Goal: Information Seeking & Learning: Learn about a topic

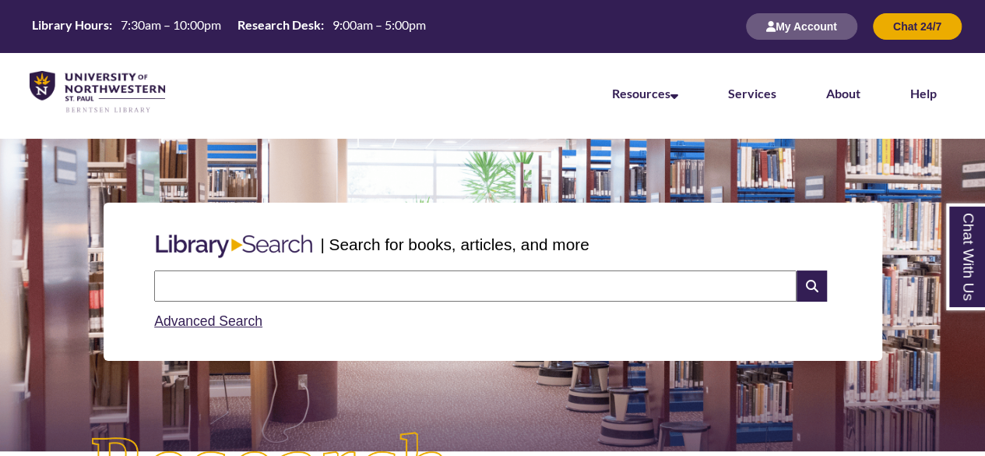
click at [248, 291] on input "text" at bounding box center [475, 285] width 642 height 31
type input "*"
type input "**********"
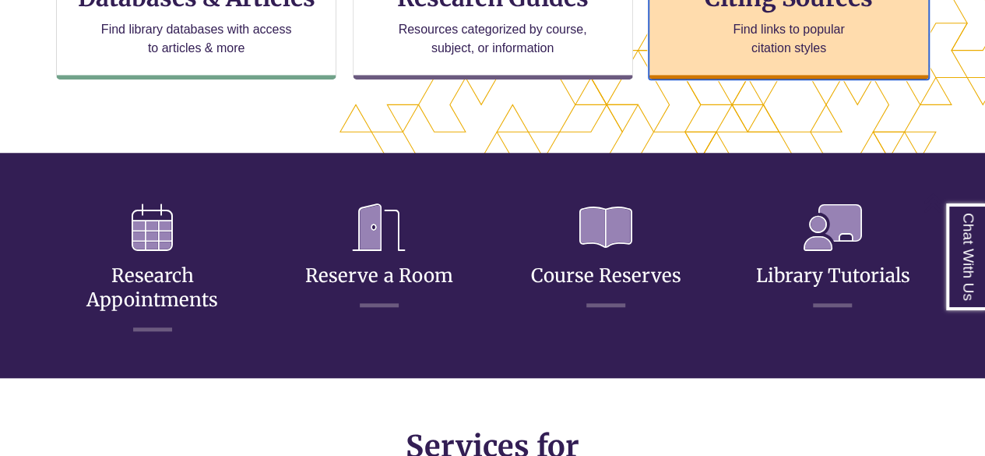
click at [769, 44] on p "Find links to popular citation styles" at bounding box center [789, 38] width 152 height 37
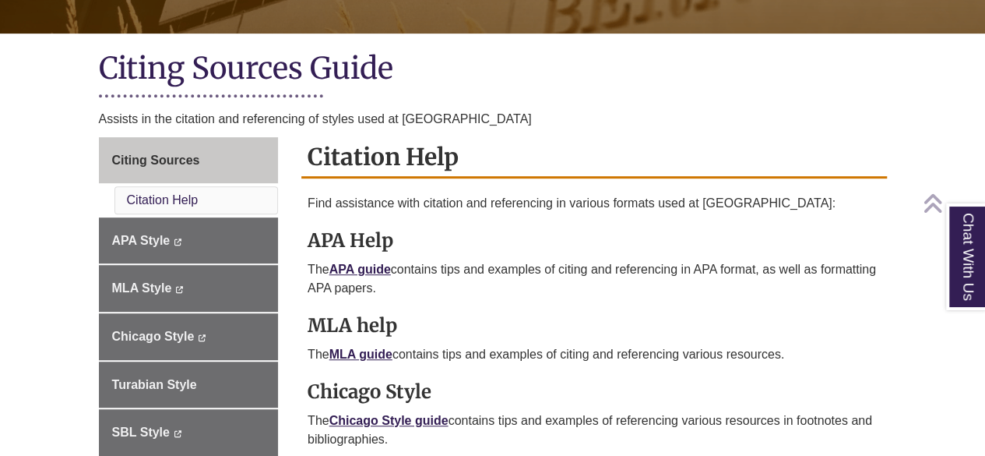
scroll to position [361, 0]
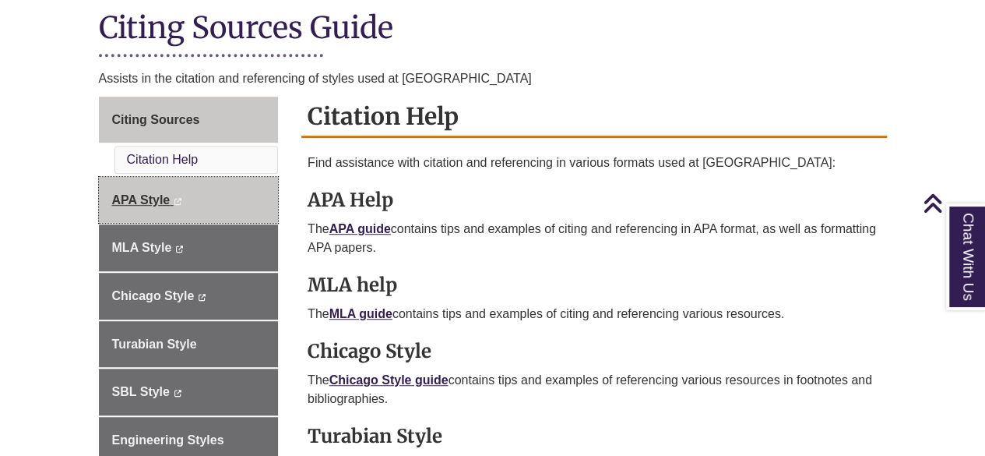
click at [150, 195] on span "APA Style" at bounding box center [141, 199] width 58 height 13
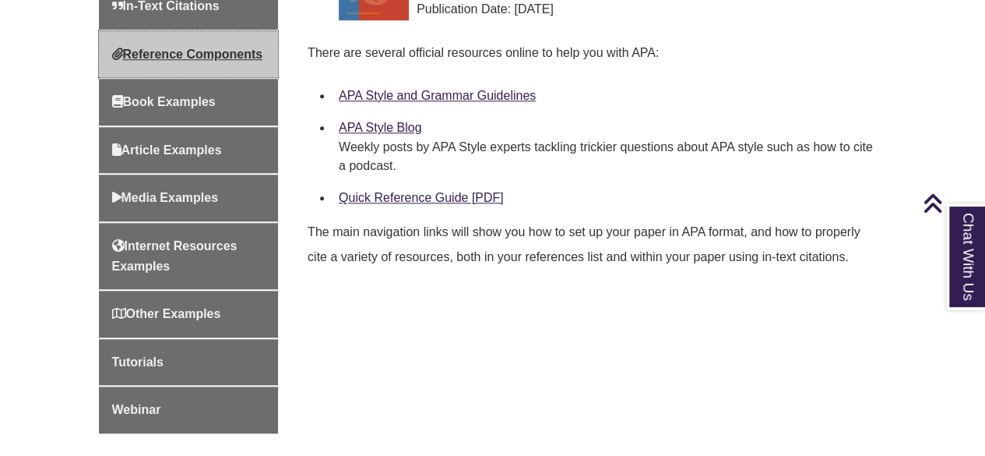
scroll to position [652, 0]
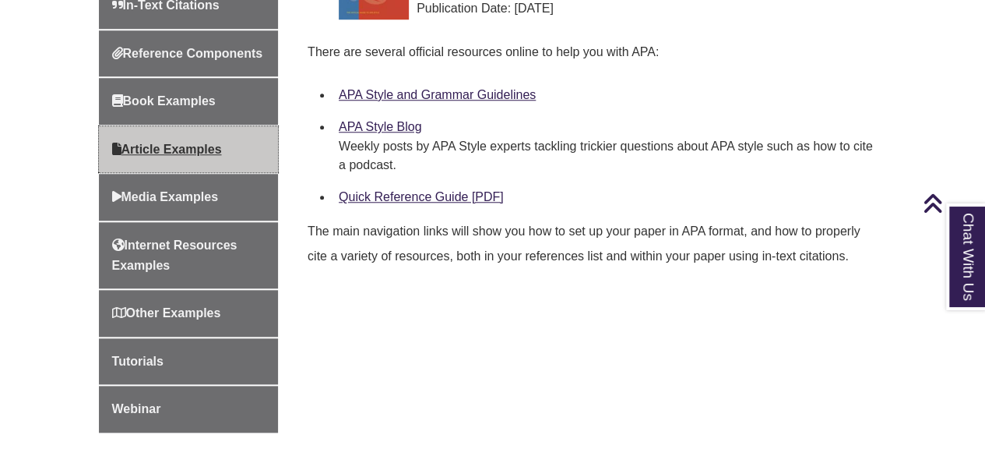
click at [150, 156] on span "Article Examples" at bounding box center [167, 149] width 110 height 13
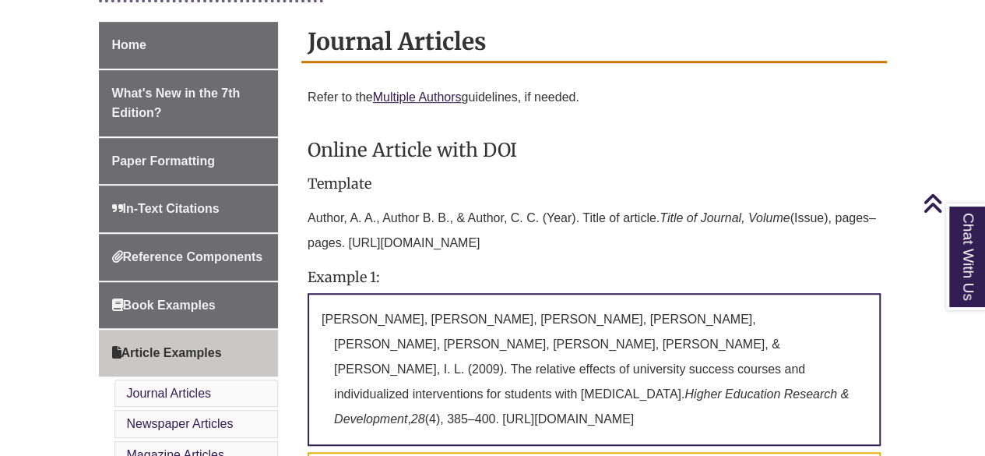
scroll to position [417, 0]
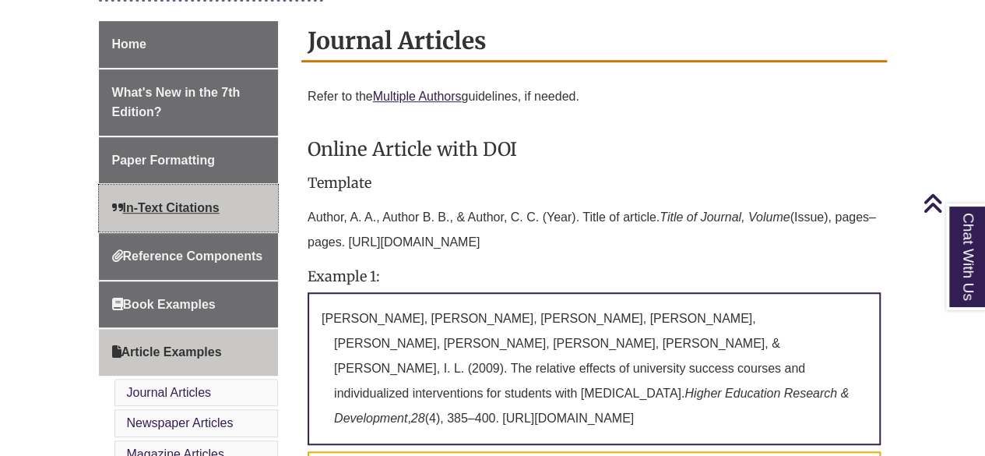
click at [201, 208] on span "In-Text Citations" at bounding box center [165, 207] width 107 height 13
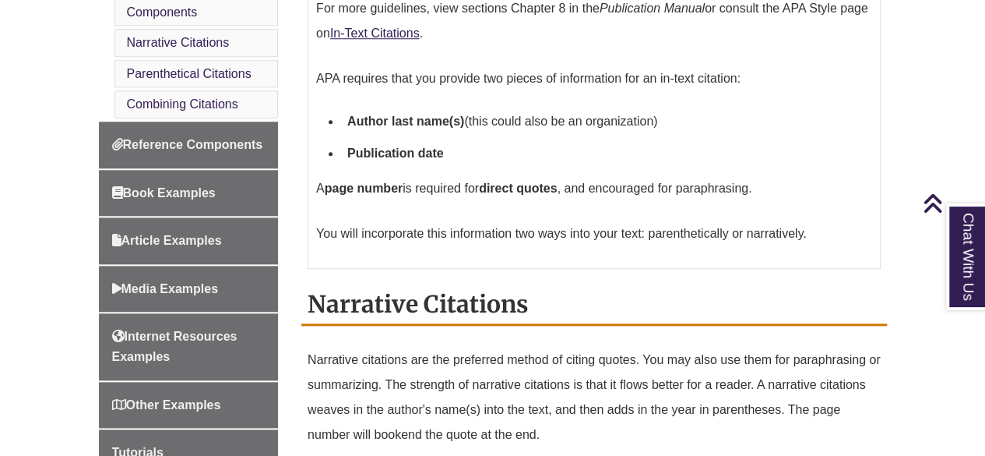
scroll to position [690, 0]
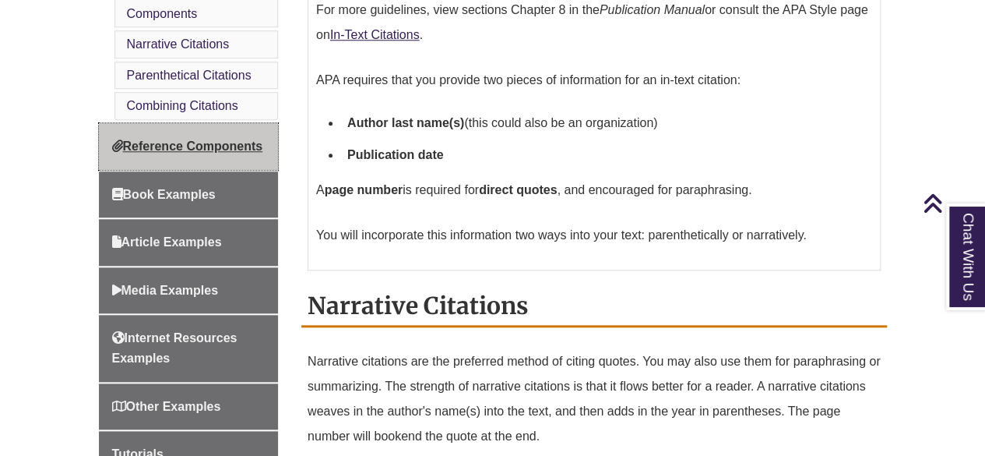
click at [153, 139] on span "Reference Components" at bounding box center [187, 145] width 151 height 13
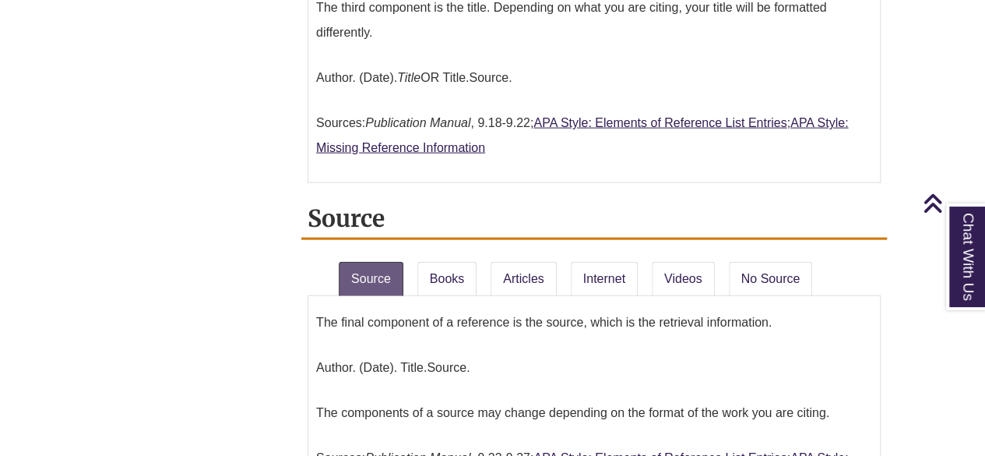
scroll to position [1721, 0]
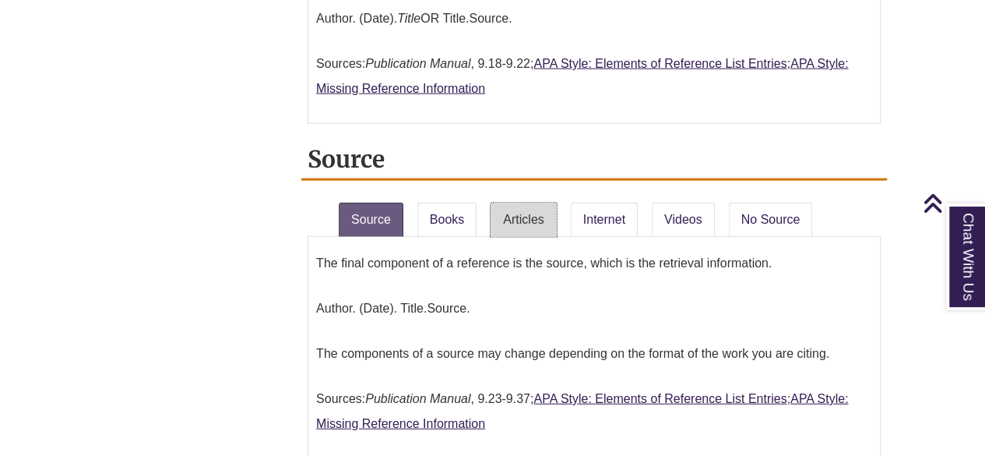
click at [515, 202] on link "Articles" at bounding box center [523, 219] width 65 height 34
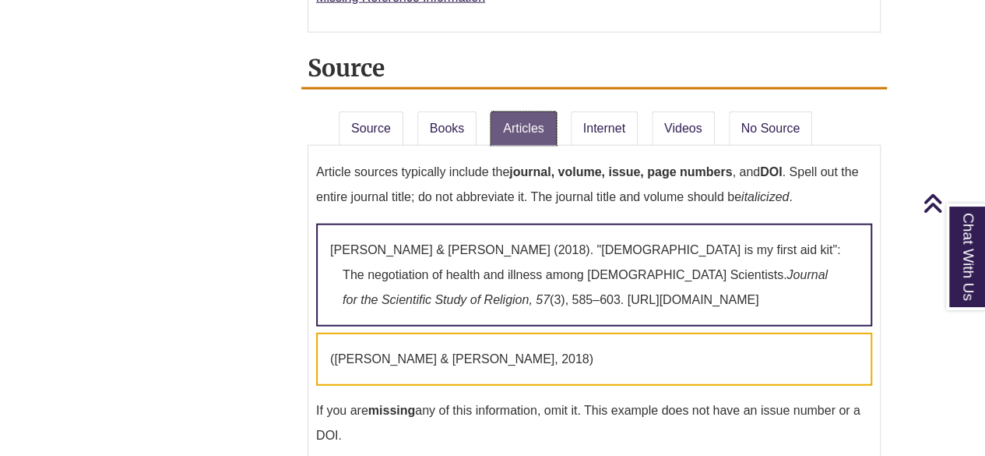
scroll to position [1816, 0]
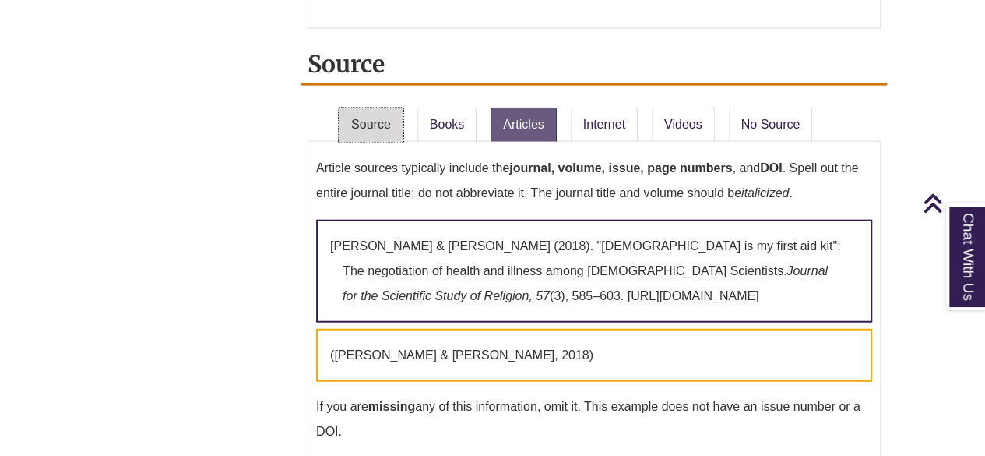
click at [382, 107] on link "Source" at bounding box center [371, 124] width 65 height 34
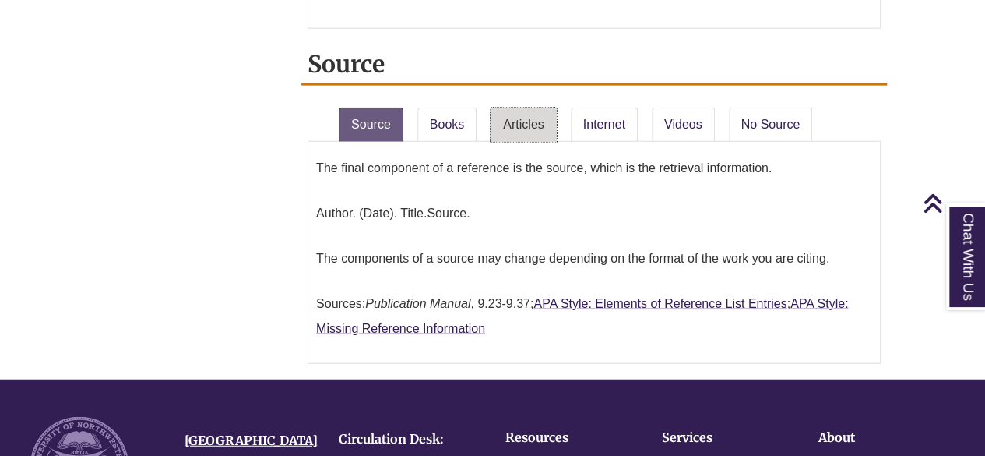
click at [506, 107] on link "Articles" at bounding box center [523, 124] width 65 height 34
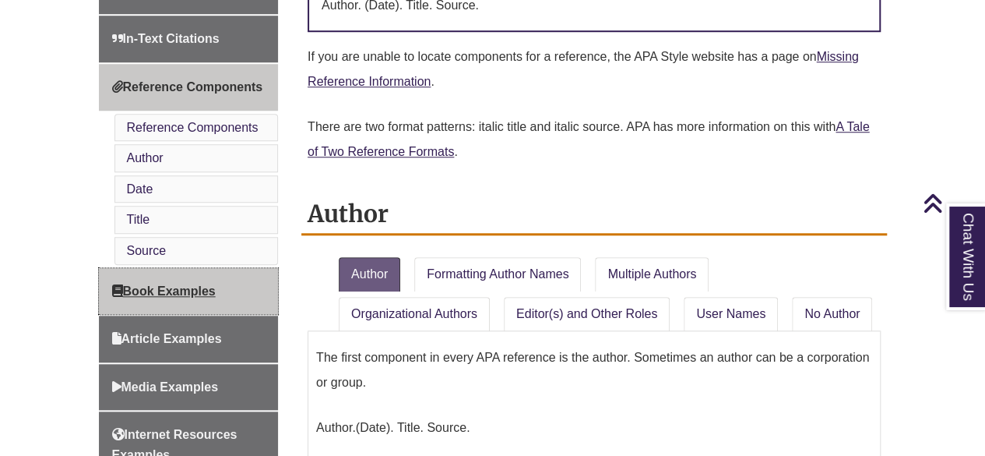
scroll to position [596, 0]
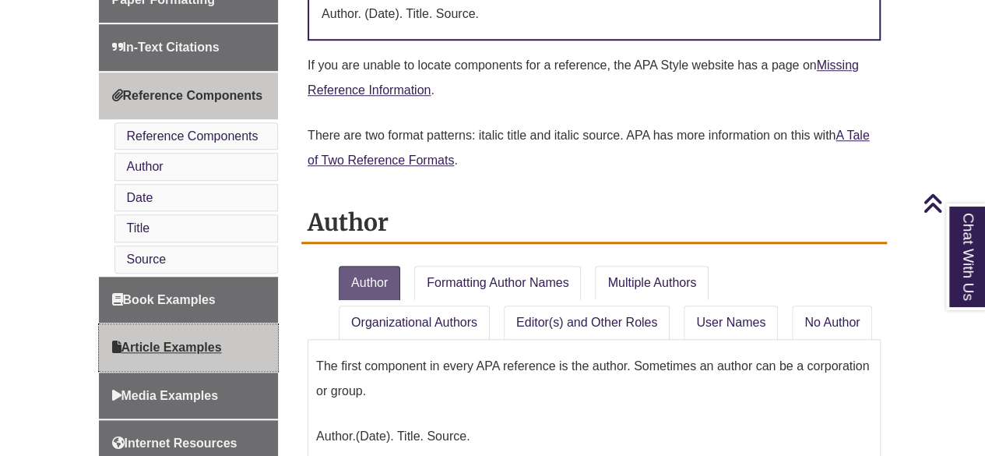
click at [195, 340] on span "Article Examples" at bounding box center [167, 346] width 110 height 13
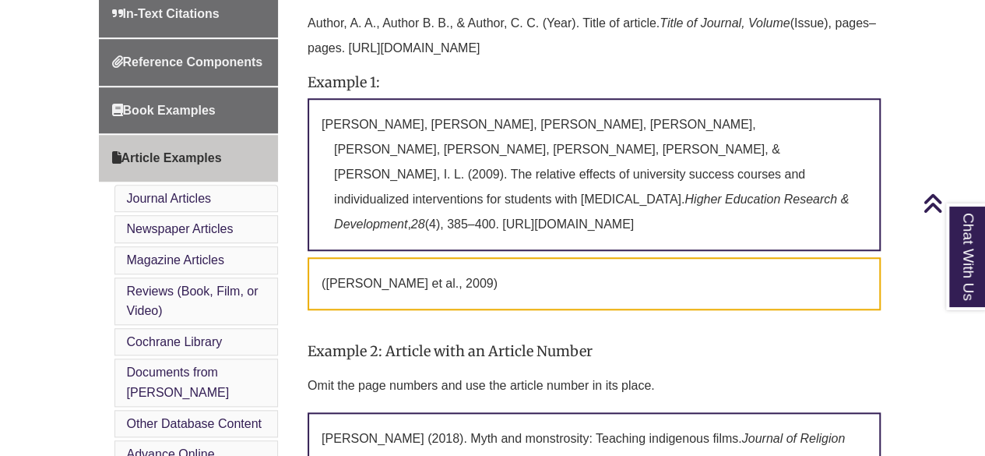
scroll to position [611, 0]
